Goal: Transaction & Acquisition: Purchase product/service

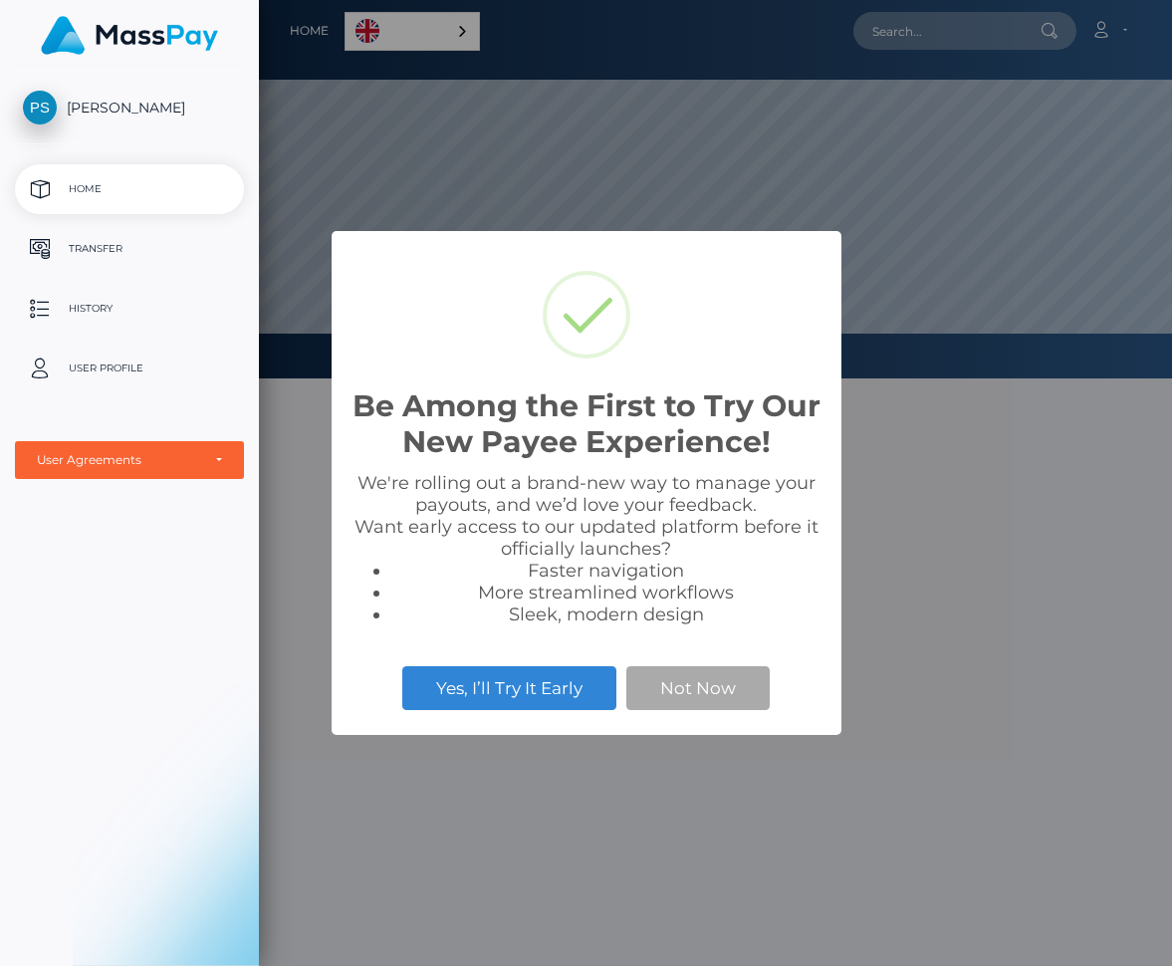
scroll to position [378, 913]
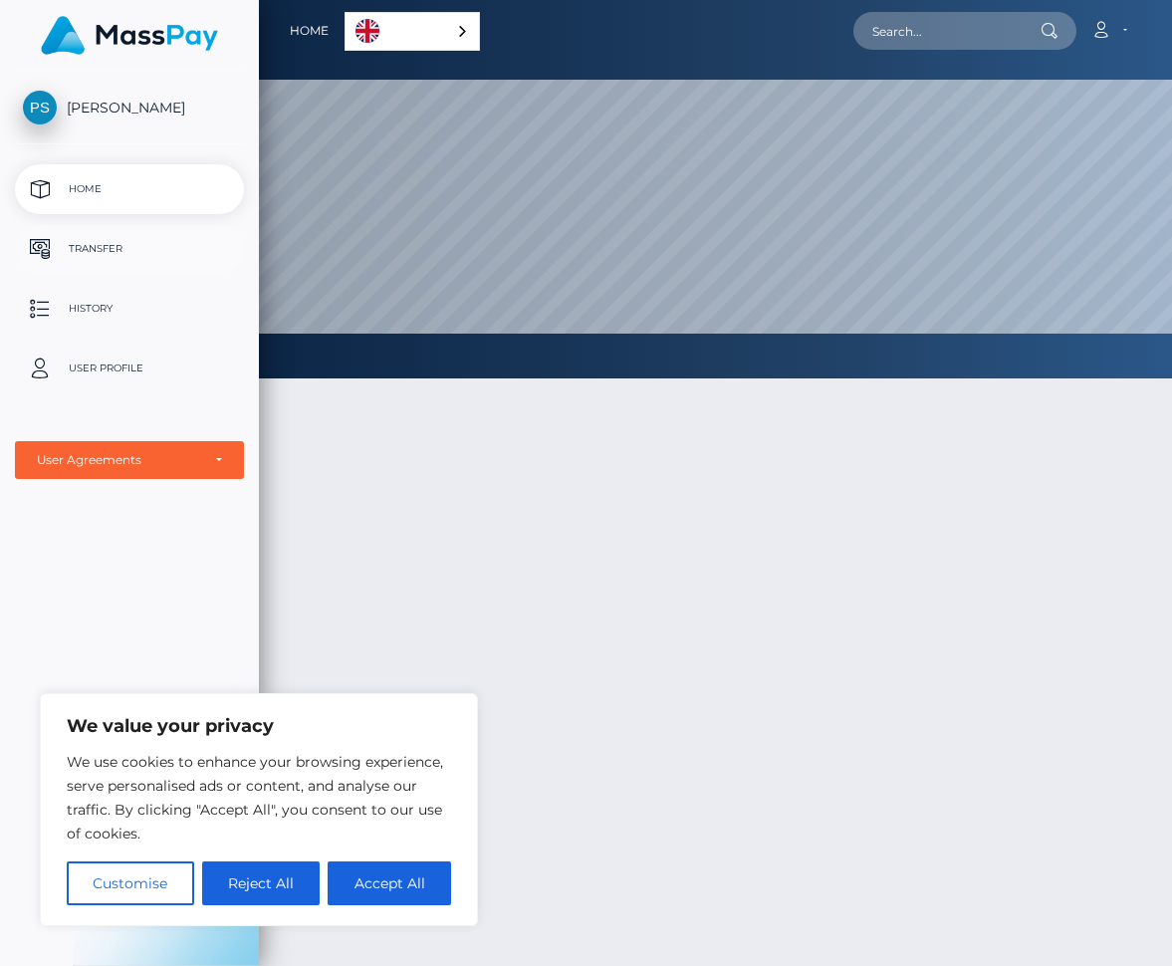
click at [106, 242] on p "Transfer" at bounding box center [129, 249] width 213 height 30
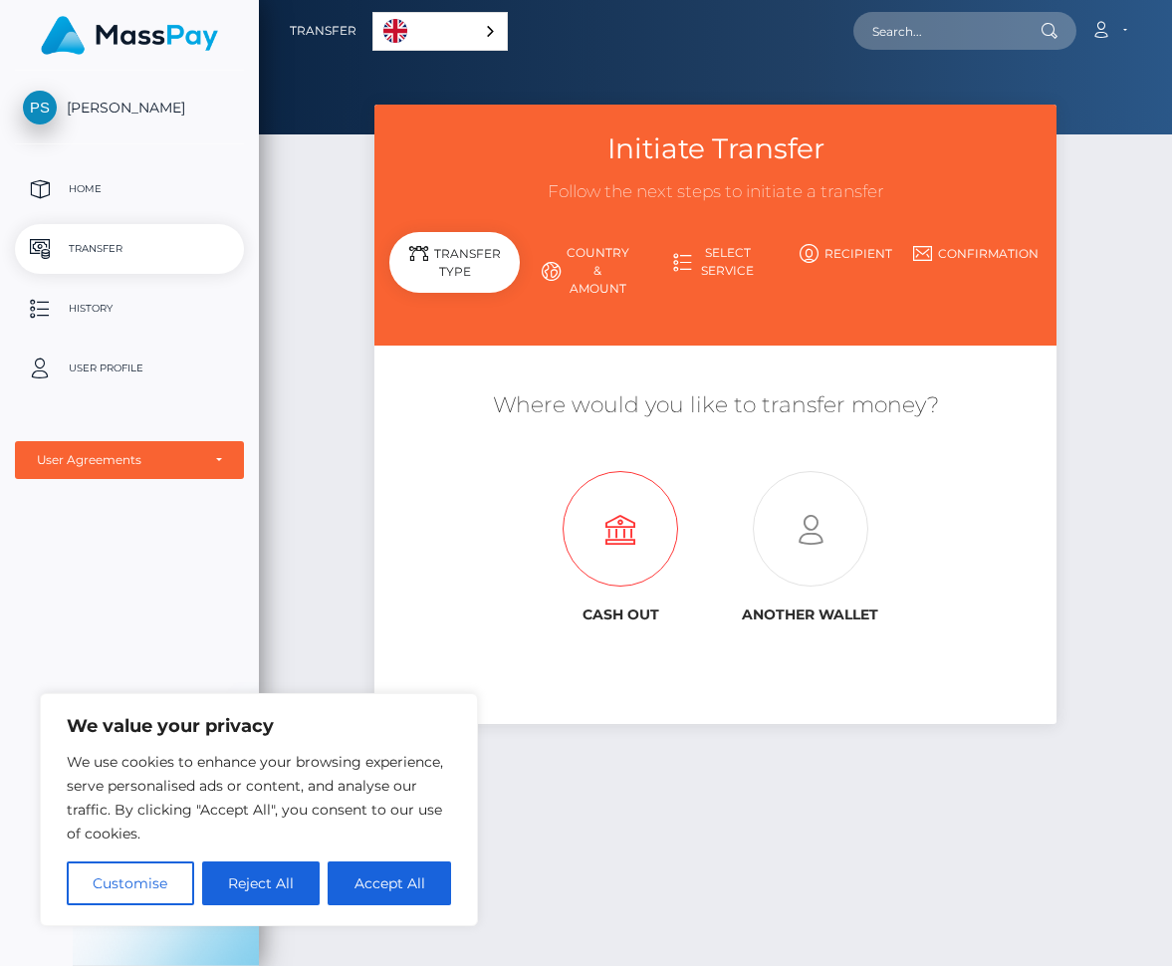
click at [607, 532] on icon at bounding box center [620, 529] width 189 height 115
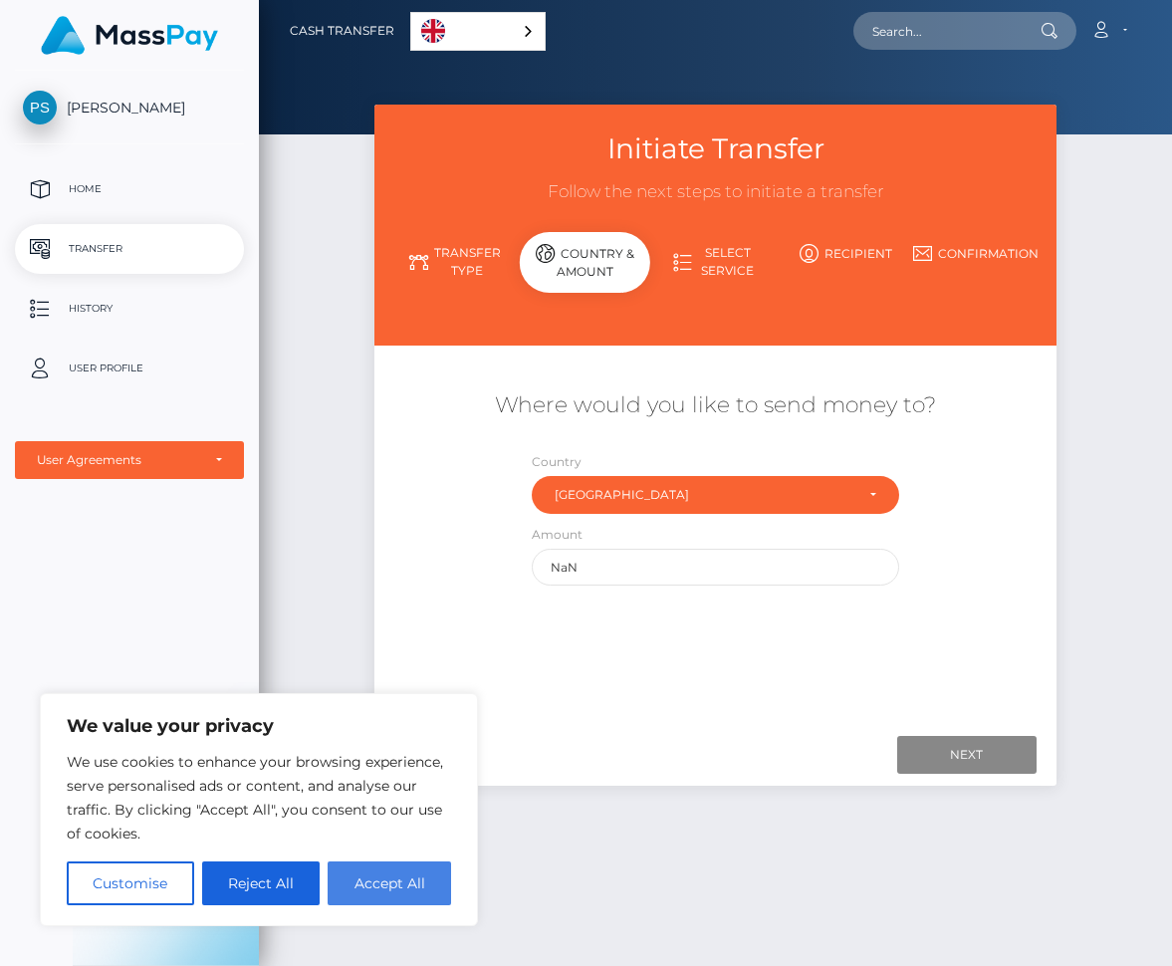
click at [376, 882] on button "Accept All" at bounding box center [389, 883] width 123 height 44
checkbox input "true"
